Goal: Information Seeking & Learning: Learn about a topic

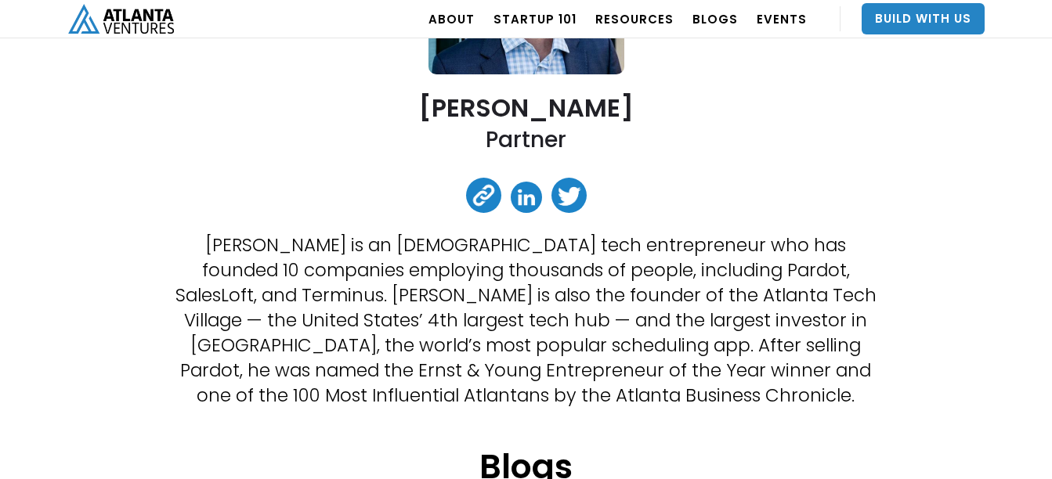
scroll to position [387, 0]
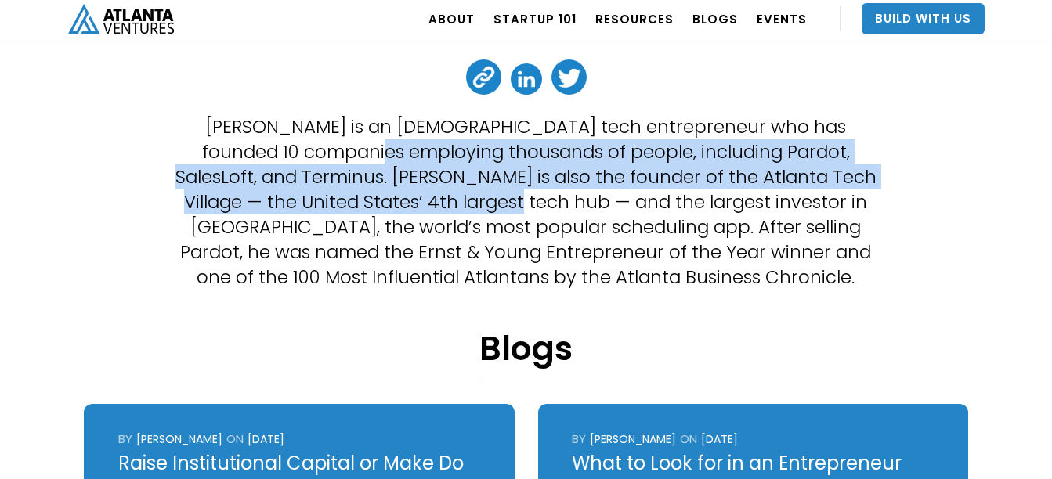
drag, startPoint x: 302, startPoint y: 160, endPoint x: 453, endPoint y: 197, distance: 155.8
click at [453, 197] on p "[PERSON_NAME] is an [DEMOGRAPHIC_DATA] tech entrepreneur who has founded 10 com…" at bounding box center [526, 201] width 708 height 175
drag, startPoint x: 453, startPoint y: 197, endPoint x: 606, endPoint y: 232, distance: 156.6
click at [606, 232] on p "[PERSON_NAME] is an [DEMOGRAPHIC_DATA] tech entrepreneur who has founded 10 com…" at bounding box center [526, 201] width 708 height 175
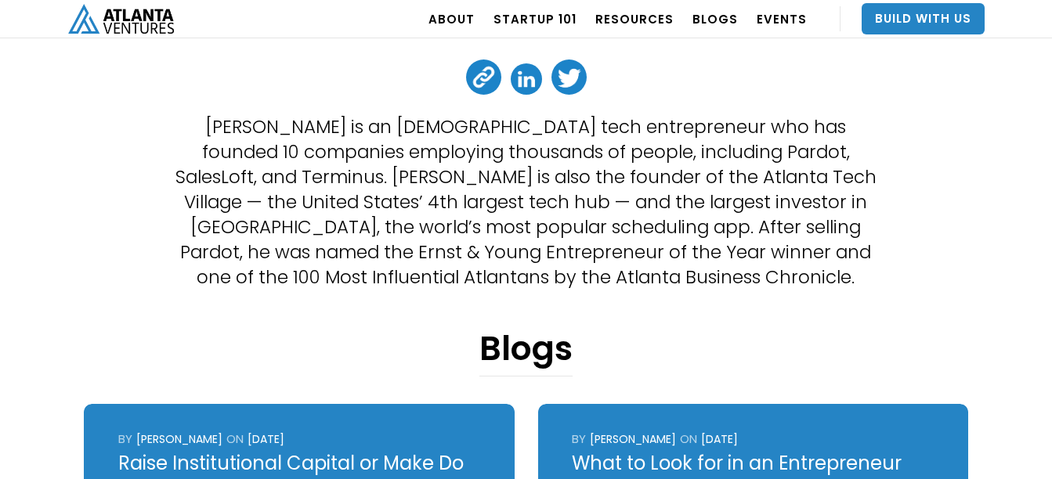
drag, startPoint x: 351, startPoint y: 190, endPoint x: 360, endPoint y: 191, distance: 8.7
click at [360, 191] on p "[PERSON_NAME] is an [DEMOGRAPHIC_DATA] tech entrepreneur who has founded 10 com…" at bounding box center [526, 201] width 708 height 175
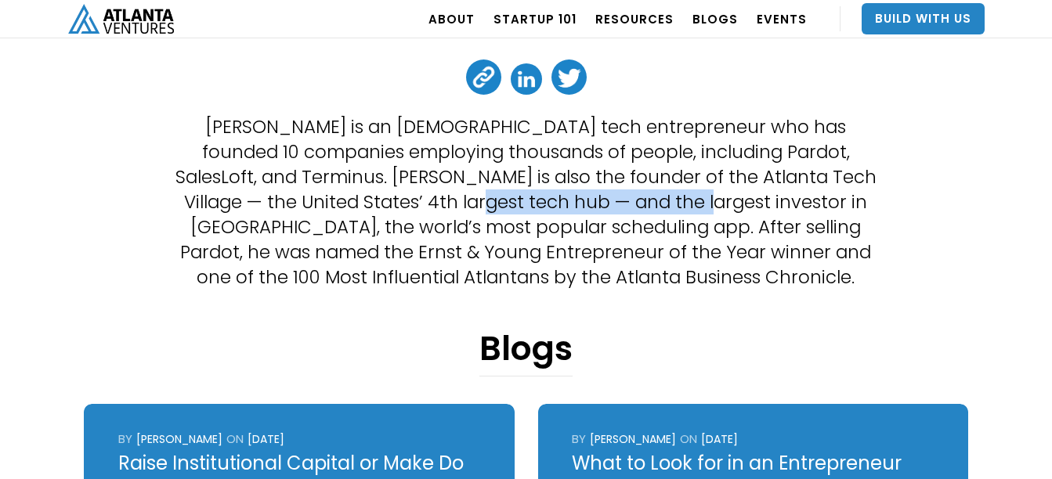
drag, startPoint x: 360, startPoint y: 191, endPoint x: 646, endPoint y: 211, distance: 287.4
click at [646, 211] on p "[PERSON_NAME] is an [DEMOGRAPHIC_DATA] tech entrepreneur who has founded 10 com…" at bounding box center [526, 201] width 708 height 175
drag, startPoint x: 646, startPoint y: 211, endPoint x: 711, endPoint y: 250, distance: 75.9
click at [737, 254] on p "[PERSON_NAME] is an [DEMOGRAPHIC_DATA] tech entrepreneur who has founded 10 com…" at bounding box center [526, 201] width 708 height 175
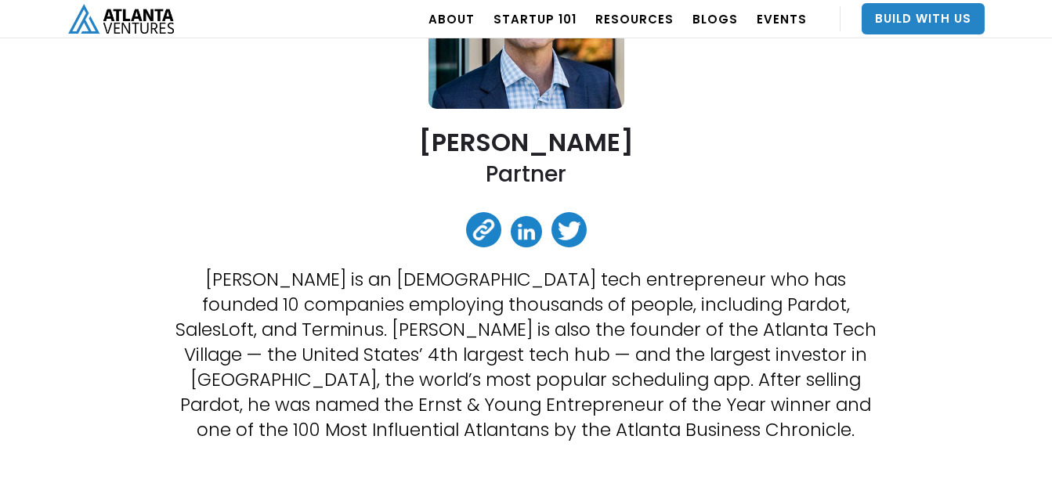
scroll to position [78, 0]
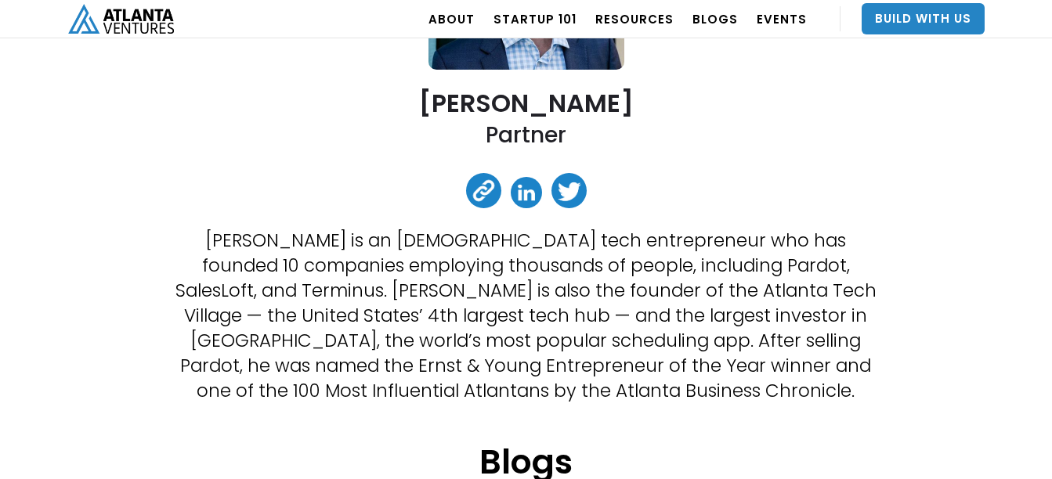
scroll to position [313, 0]
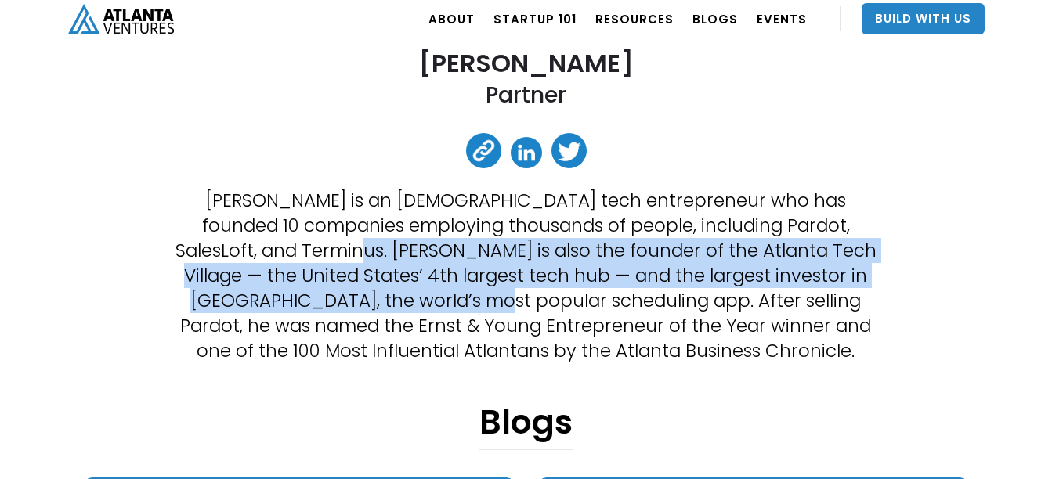
drag, startPoint x: 283, startPoint y: 263, endPoint x: 445, endPoint y: 306, distance: 167.6
click at [445, 306] on p "[PERSON_NAME] is an [DEMOGRAPHIC_DATA] tech entrepreneur who has founded 10 com…" at bounding box center [526, 275] width 708 height 175
drag, startPoint x: 445, startPoint y: 306, endPoint x: 523, endPoint y: 327, distance: 81.4
click at [506, 321] on p "[PERSON_NAME] is an [DEMOGRAPHIC_DATA] tech entrepreneur who has founded 10 com…" at bounding box center [526, 275] width 708 height 175
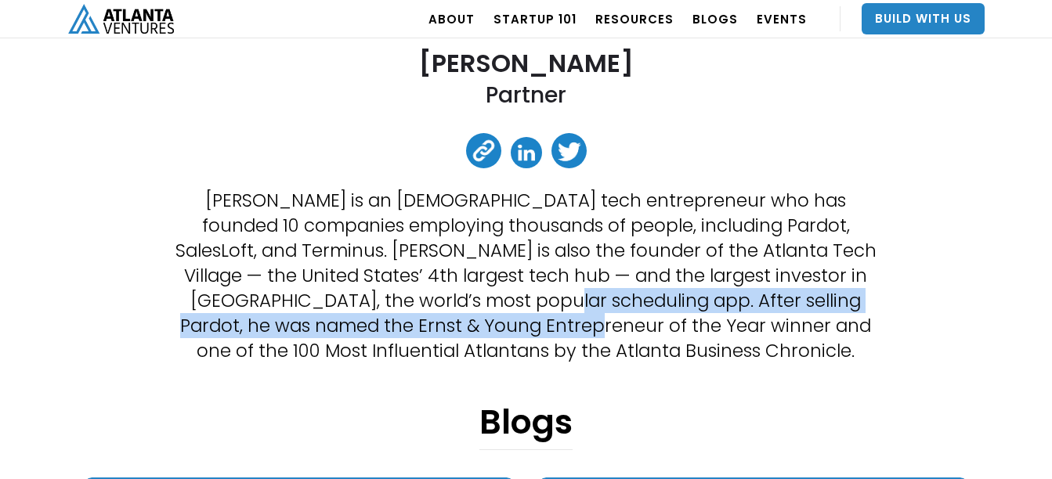
click at [525, 328] on p "[PERSON_NAME] is an [DEMOGRAPHIC_DATA] tech entrepreneur who has founded 10 com…" at bounding box center [526, 275] width 708 height 175
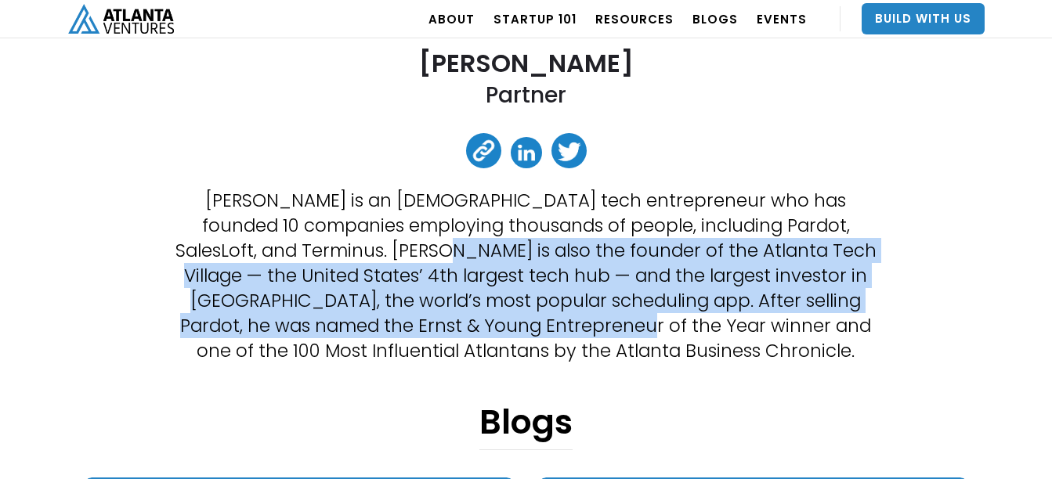
drag, startPoint x: 407, startPoint y: 266, endPoint x: 550, endPoint y: 329, distance: 156.1
click at [550, 329] on p "[PERSON_NAME] is an [DEMOGRAPHIC_DATA] tech entrepreneur who has founded 10 com…" at bounding box center [526, 275] width 708 height 175
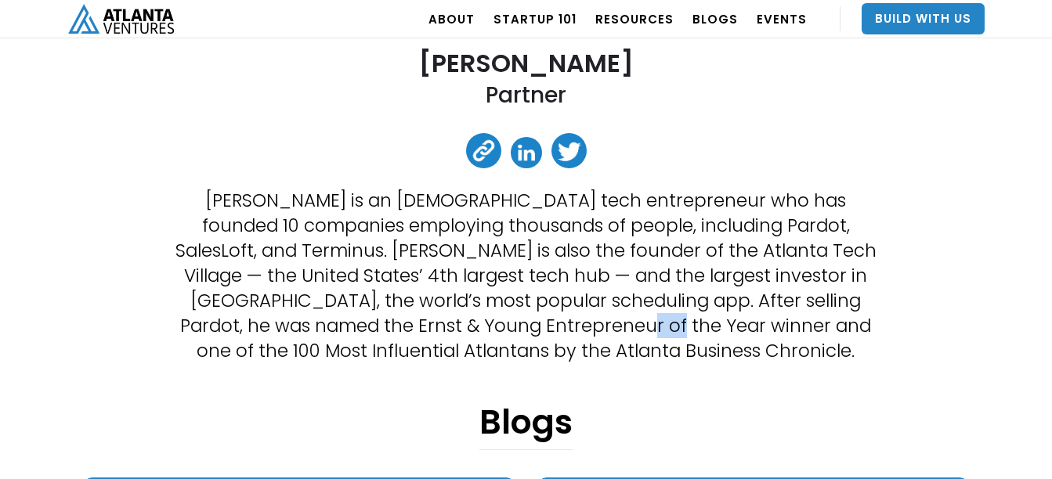
click at [550, 329] on p "[PERSON_NAME] is an [DEMOGRAPHIC_DATA] tech entrepreneur who has founded 10 com…" at bounding box center [526, 275] width 708 height 175
drag, startPoint x: 550, startPoint y: 329, endPoint x: 668, endPoint y: 338, distance: 117.8
click at [668, 338] on p "[PERSON_NAME] is an [DEMOGRAPHIC_DATA] tech entrepreneur who has founded 10 com…" at bounding box center [526, 275] width 708 height 175
click at [470, 295] on p "[PERSON_NAME] is an [DEMOGRAPHIC_DATA] tech entrepreneur who has founded 10 com…" at bounding box center [526, 275] width 708 height 175
drag, startPoint x: 505, startPoint y: 299, endPoint x: 541, endPoint y: 303, distance: 36.3
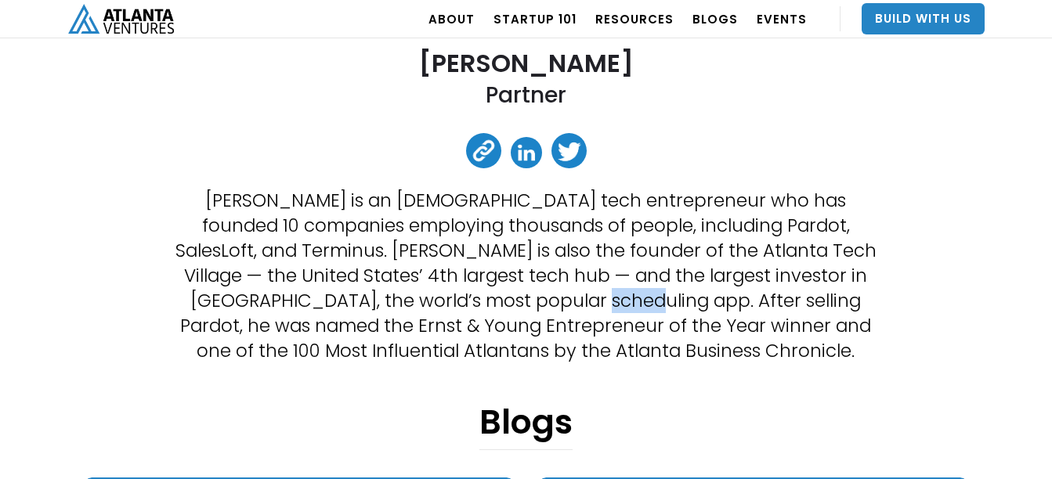
click at [541, 303] on p "[PERSON_NAME] is an [DEMOGRAPHIC_DATA] tech entrepreneur who has founded 10 com…" at bounding box center [526, 275] width 708 height 175
drag, startPoint x: 541, startPoint y: 303, endPoint x: 588, endPoint y: 310, distance: 47.5
click at [587, 310] on p "[PERSON_NAME] is an [DEMOGRAPHIC_DATA] tech entrepreneur who has founded 10 com…" at bounding box center [526, 275] width 708 height 175
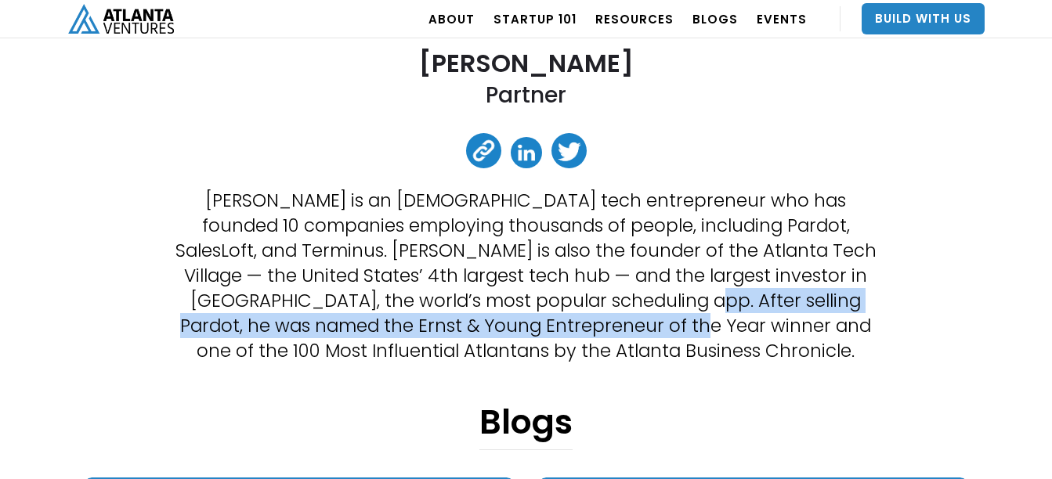
drag, startPoint x: 595, startPoint y: 312, endPoint x: 621, endPoint y: 332, distance: 33.5
click at [621, 332] on p "[PERSON_NAME] is an [DEMOGRAPHIC_DATA] tech entrepreneur who has founded 10 com…" at bounding box center [526, 275] width 708 height 175
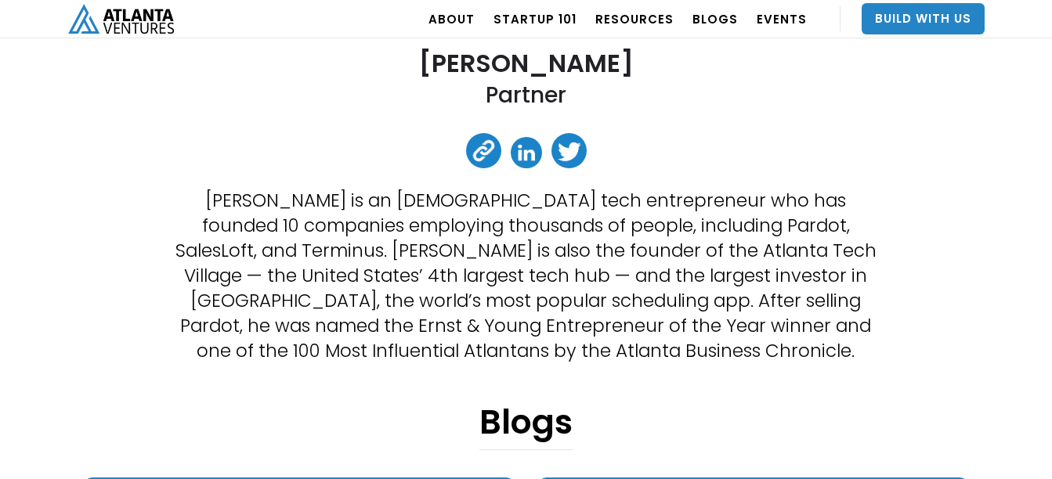
drag, startPoint x: 621, startPoint y: 332, endPoint x: 464, endPoint y: 342, distance: 157.8
click at [464, 342] on p "[PERSON_NAME] is an [DEMOGRAPHIC_DATA] tech entrepreneur who has founded 10 com…" at bounding box center [526, 275] width 708 height 175
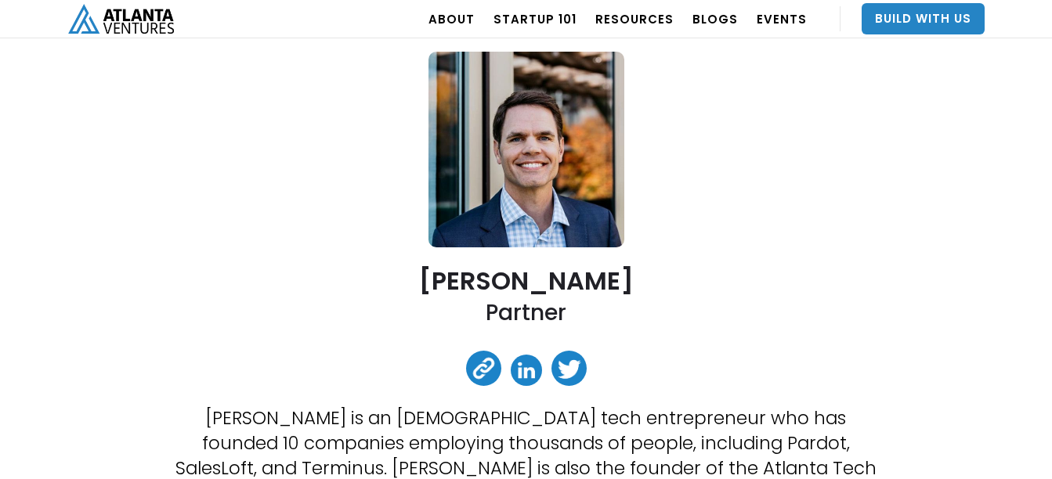
scroll to position [78, 0]
